Goal: Information Seeking & Learning: Learn about a topic

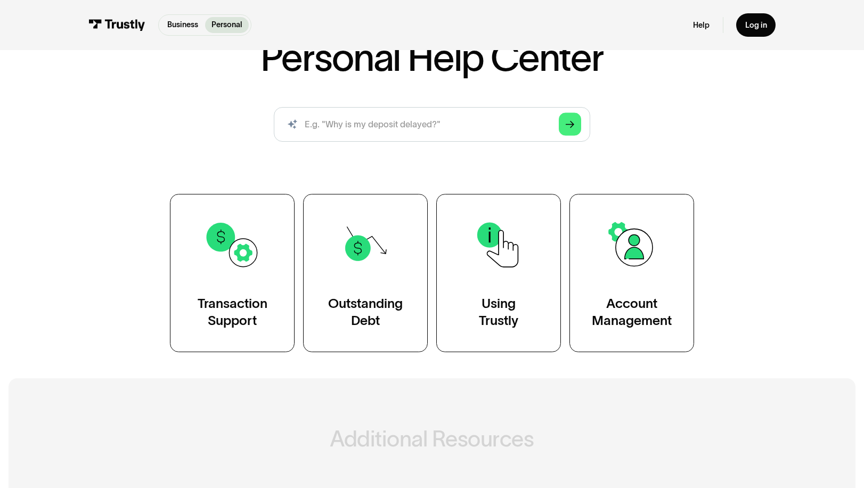
scroll to position [107, 0]
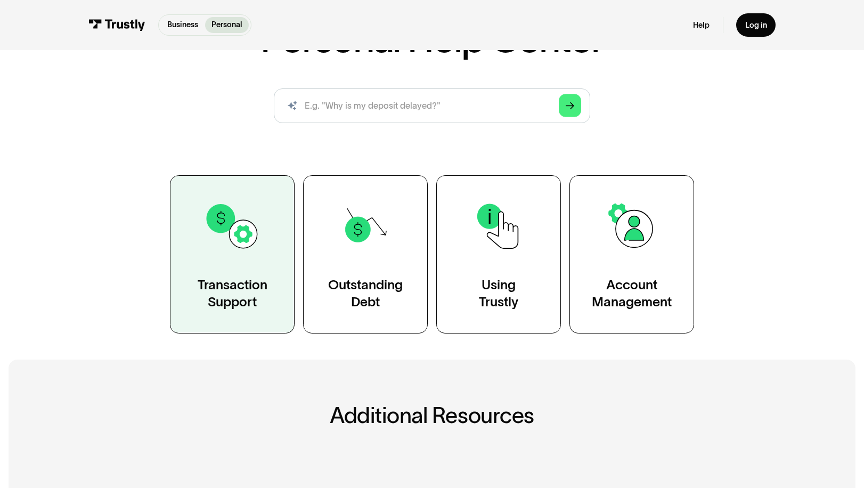
click at [227, 223] on img at bounding box center [232, 226] width 56 height 56
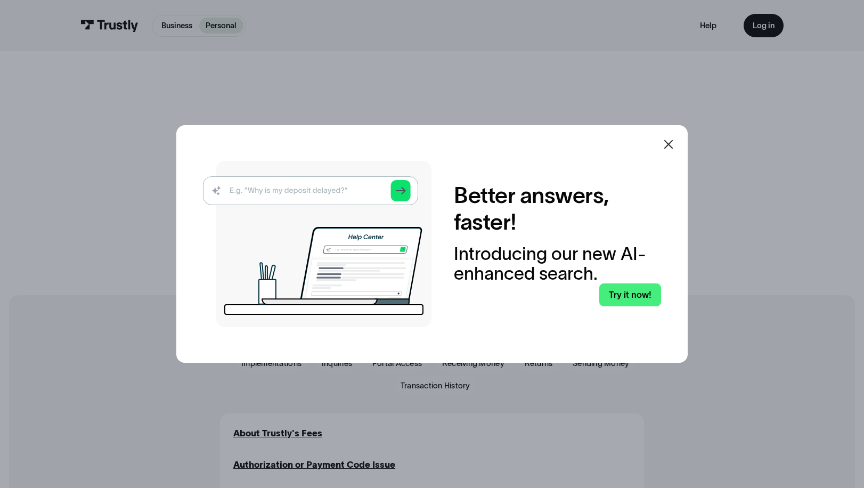
click at [321, 188] on img at bounding box center [317, 244] width 229 height 166
click at [321, 191] on img at bounding box center [317, 244] width 229 height 166
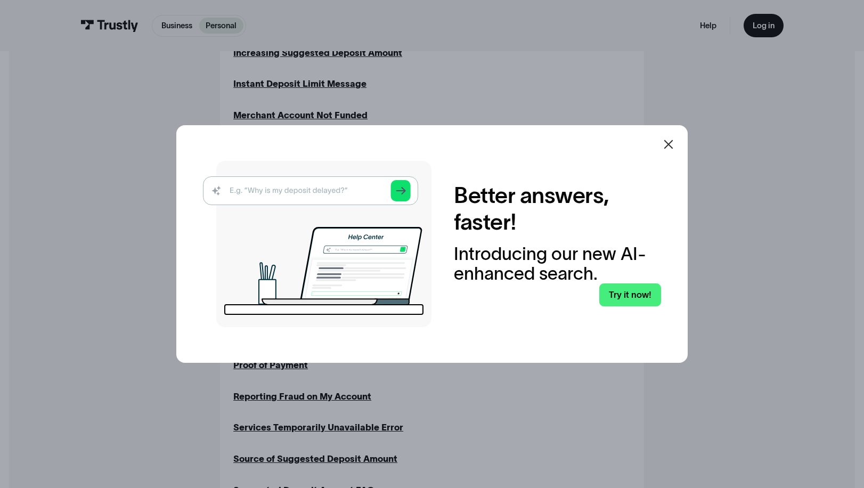
scroll to position [853, 0]
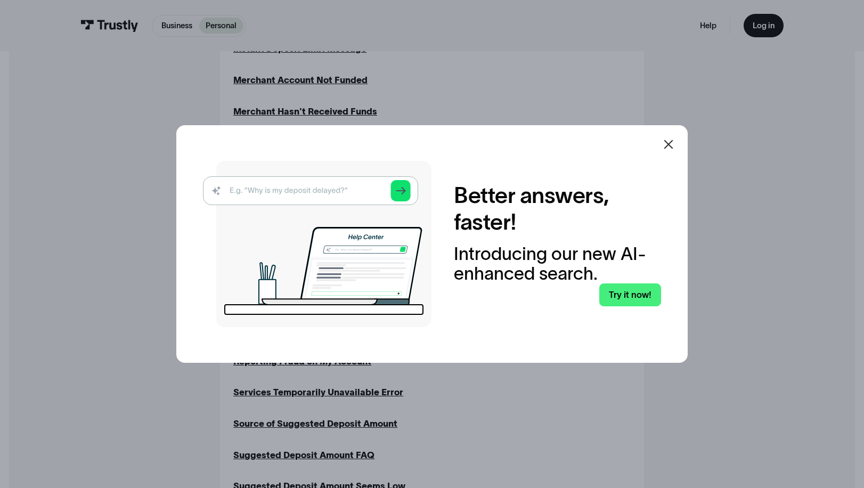
click at [343, 188] on img at bounding box center [317, 244] width 229 height 166
click at [632, 295] on link "Try it now!" at bounding box center [630, 294] width 62 height 23
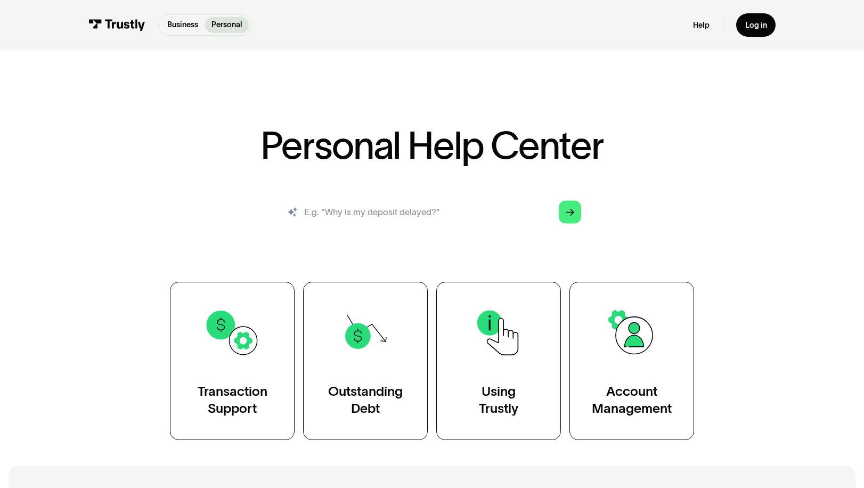
click at [397, 214] on input "search" at bounding box center [432, 212] width 316 height 35
type input "what is trustly?"
click at [572, 211] on polygon "Search" at bounding box center [570, 212] width 9 height 7
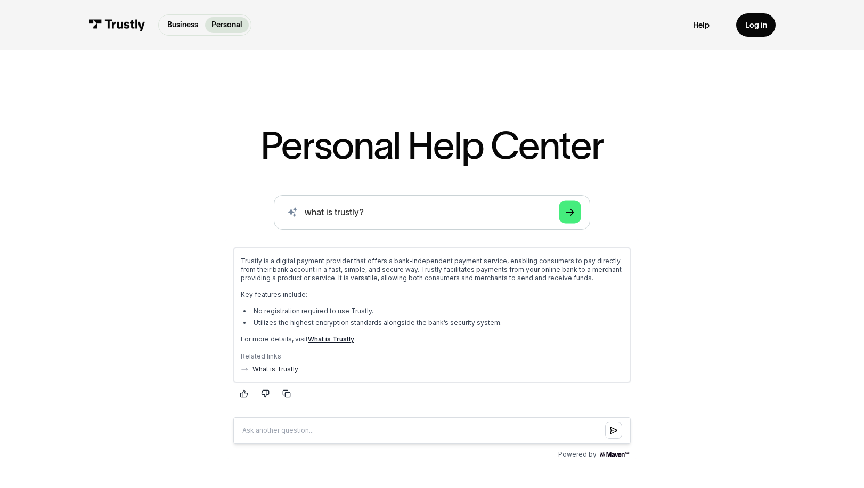
click at [675, 286] on div "AI-powered search ( 1 / 4 ) Type your question and our smart search will find y…" at bounding box center [432, 328] width 632 height 267
click at [324, 338] on link "What is Trustly" at bounding box center [331, 339] width 46 height 8
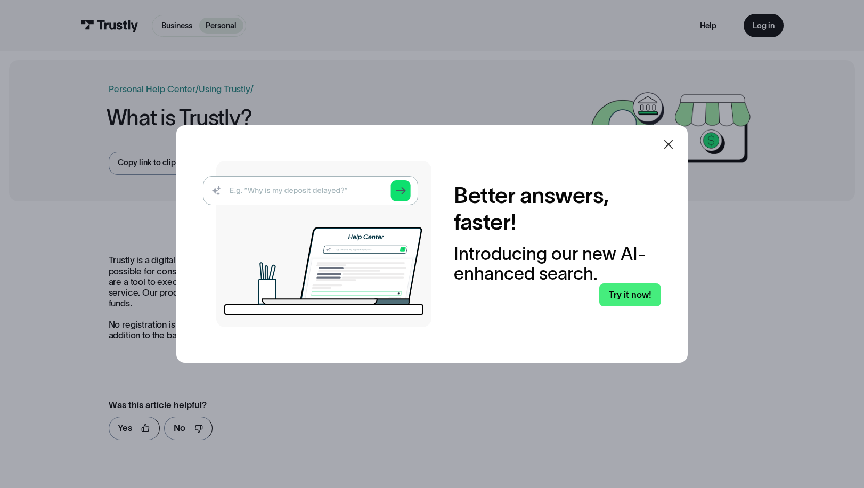
click at [673, 142] on icon at bounding box center [668, 144] width 9 height 9
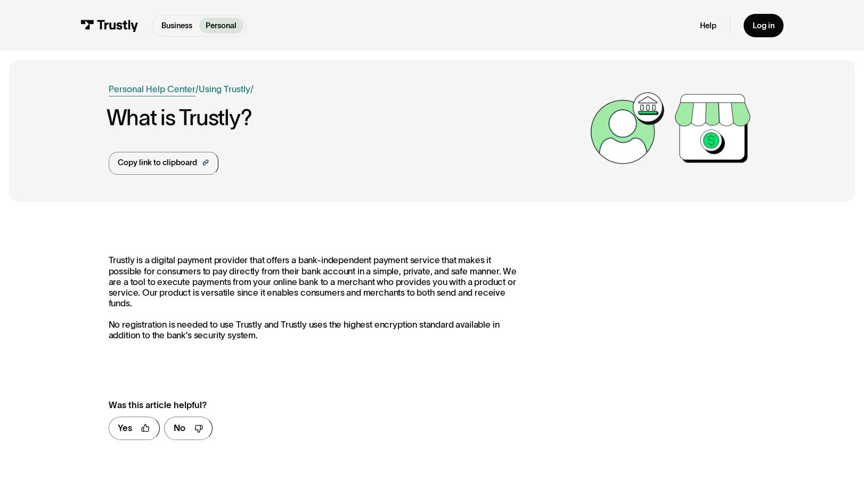
click at [159, 86] on link "Personal Help Center" at bounding box center [152, 89] width 87 height 13
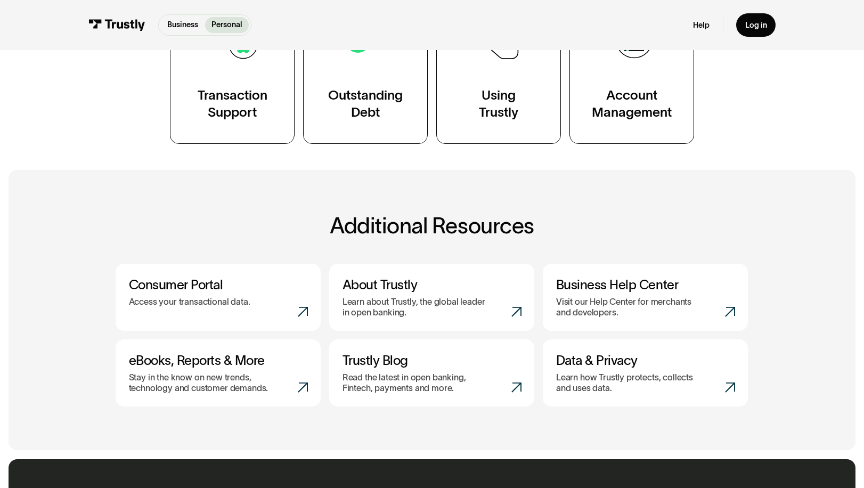
scroll to position [320, 0]
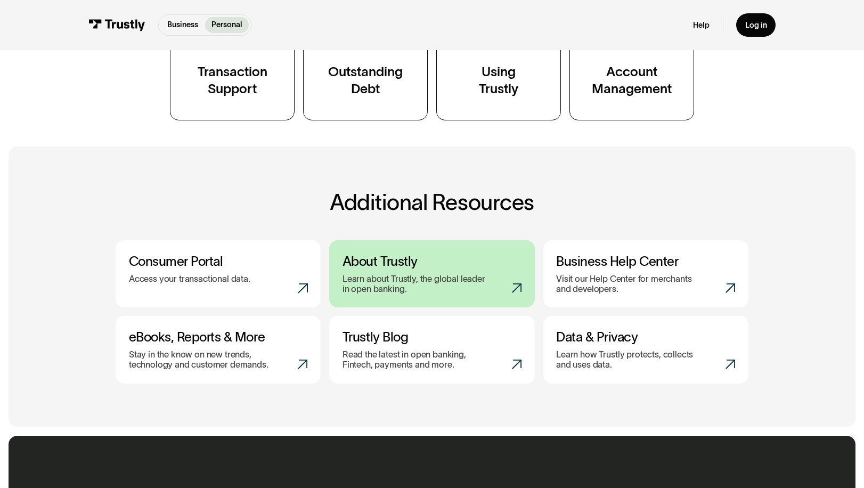
click at [447, 280] on p "Learn about Trustly, the global leader in open banking." at bounding box center [415, 284] width 144 height 21
